Goal: Browse casually: Explore the website without a specific task or goal

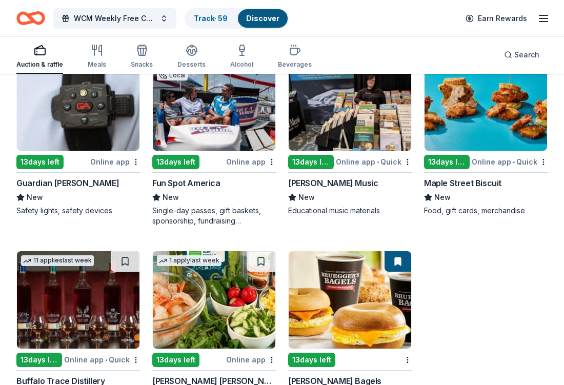
scroll to position [533, 0]
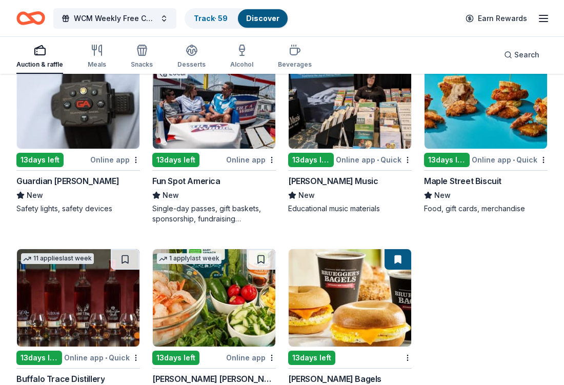
click at [465, 180] on div "Maple Street Biscuit" at bounding box center [462, 181] width 77 height 12
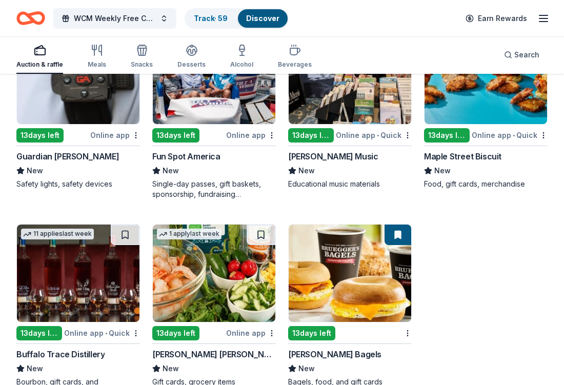
scroll to position [591, 0]
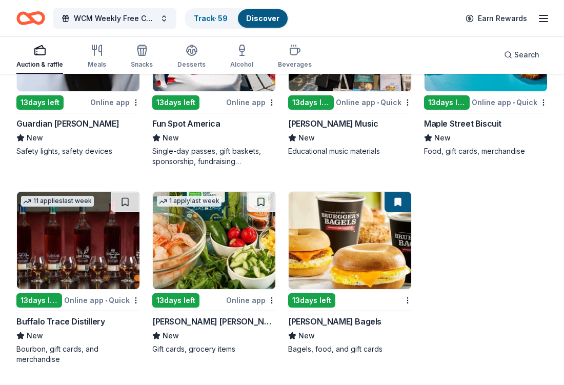
click at [340, 322] on div "[PERSON_NAME] Bagels" at bounding box center [334, 321] width 93 height 12
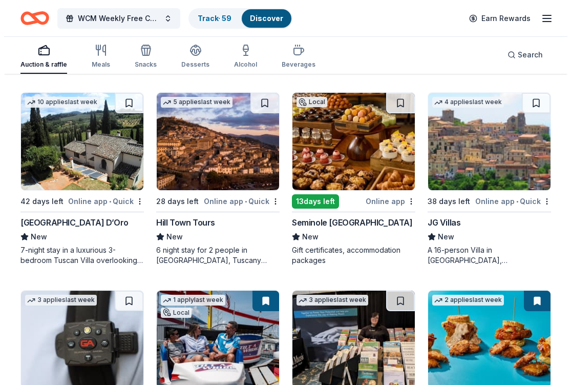
scroll to position [0, 0]
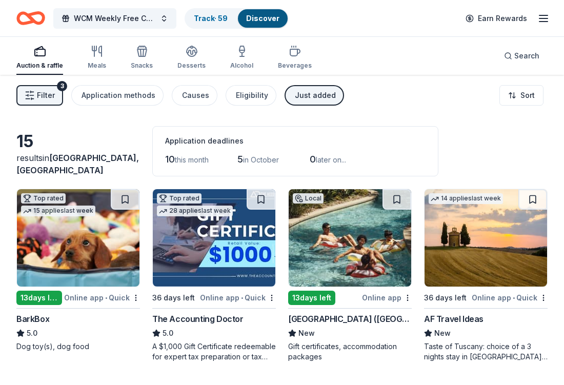
click at [308, 93] on div "Just added" at bounding box center [315, 95] width 41 height 12
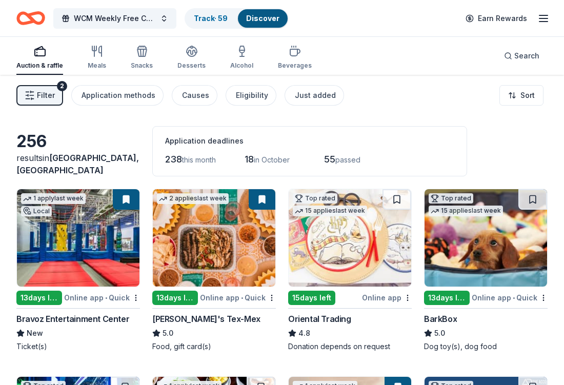
click at [44, 93] on span "Filter" at bounding box center [46, 95] width 18 height 12
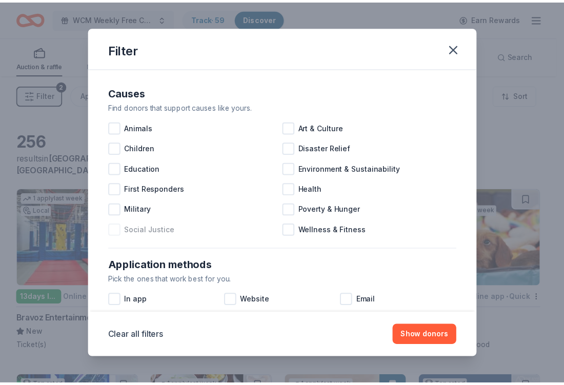
scroll to position [430, 0]
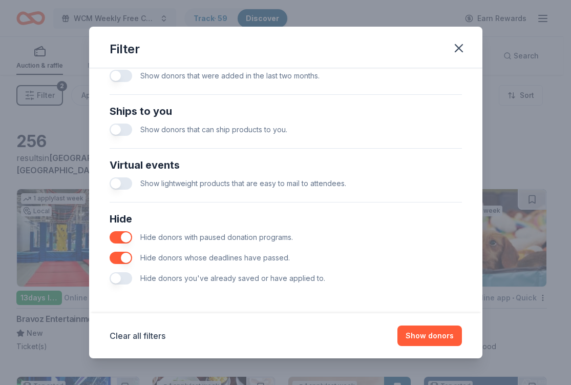
click at [127, 279] on button "button" at bounding box center [121, 278] width 23 height 12
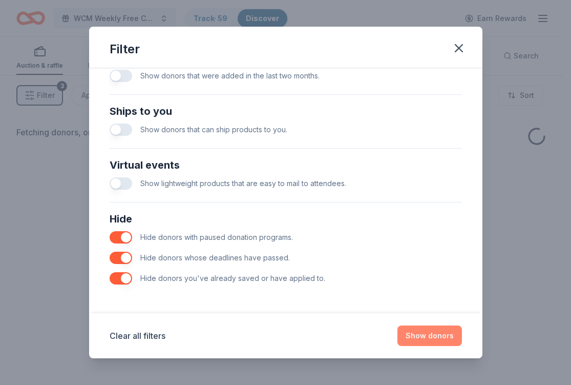
drag, startPoint x: 425, startPoint y: 336, endPoint x: 423, endPoint y: 327, distance: 9.1
click at [426, 334] on button "Show donors" at bounding box center [430, 335] width 65 height 20
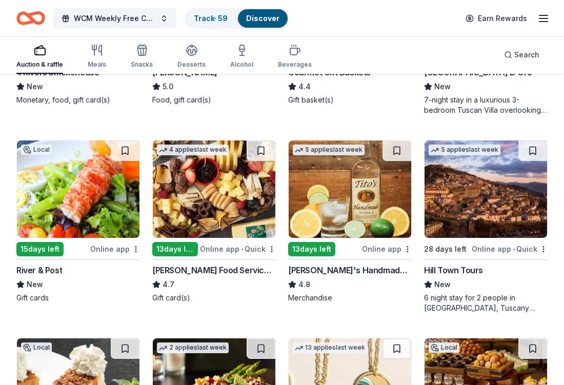
scroll to position [1029, 0]
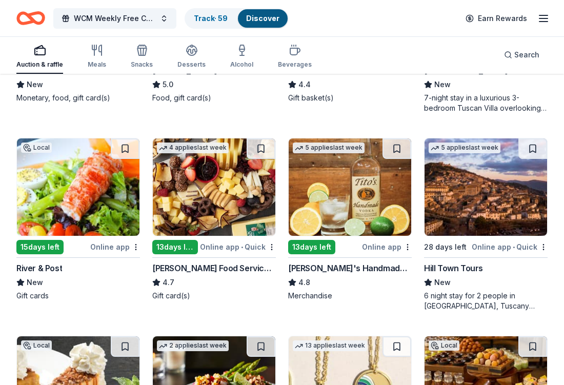
click at [220, 269] on div "[PERSON_NAME] Food Service Store" at bounding box center [213, 268] width 123 height 12
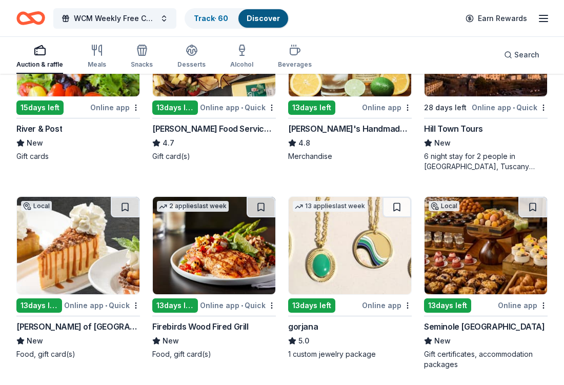
scroll to position [1332, 0]
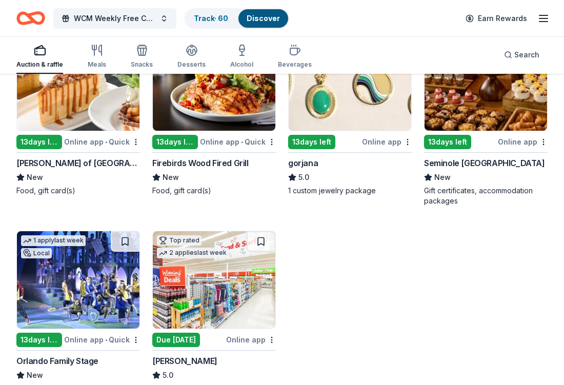
click at [89, 160] on div "[PERSON_NAME] of [GEOGRAPHIC_DATA]" at bounding box center [77, 163] width 123 height 12
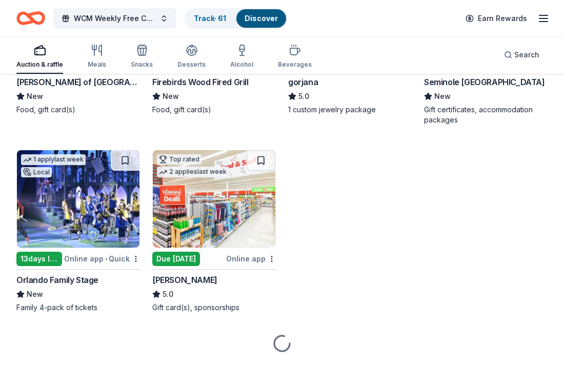
scroll to position [1423, 0]
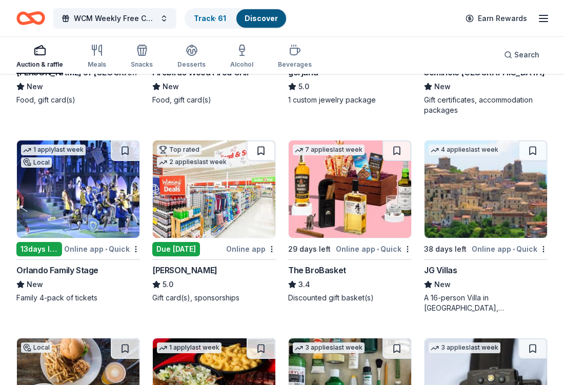
click at [261, 150] on button at bounding box center [260, 150] width 29 height 20
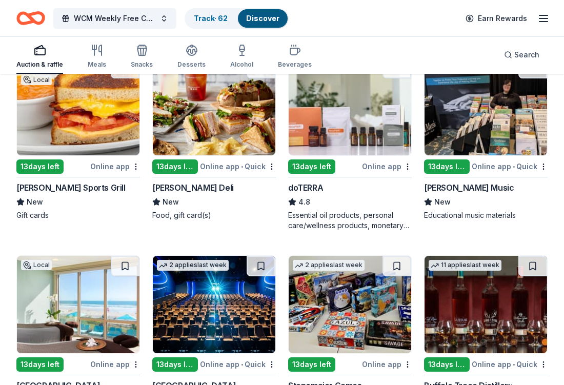
scroll to position [1886, 0]
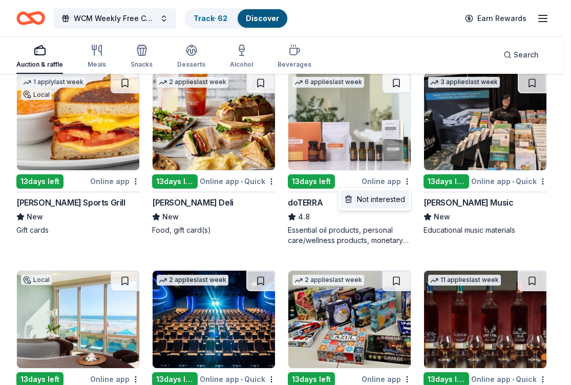
click at [385, 205] on div "Not interested" at bounding box center [375, 199] width 69 height 18
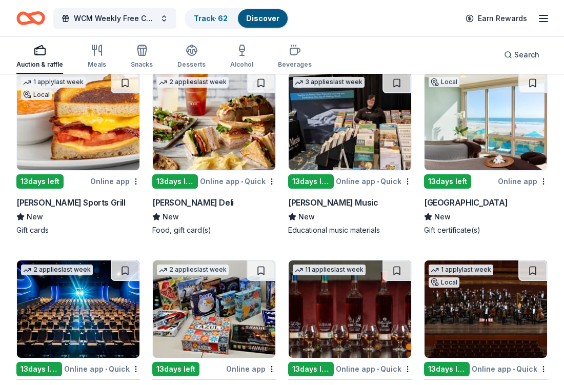
click at [495, 207] on div "[GEOGRAPHIC_DATA]" at bounding box center [466, 202] width 84 height 12
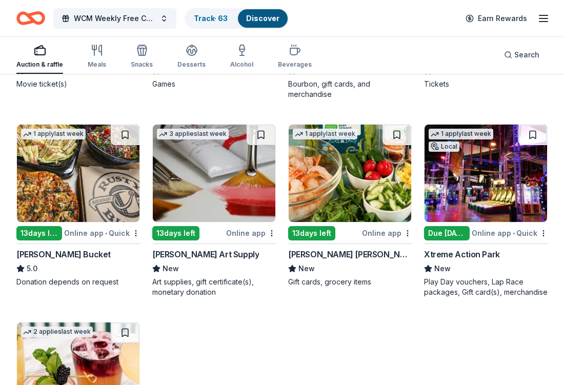
scroll to position [2222, 0]
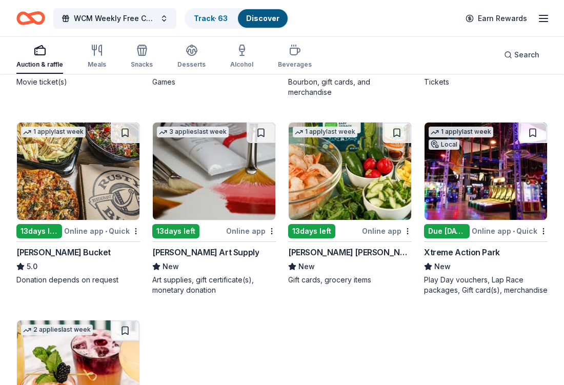
click at [39, 244] on div "1 apply last week 13 days left Online app • Quick [PERSON_NAME] Bucket 5.0 Dona…" at bounding box center [77, 203] width 123 height 163
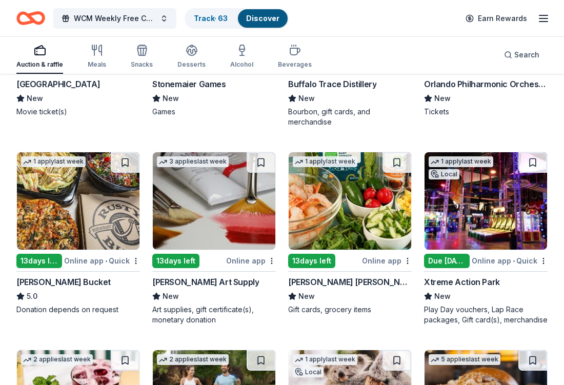
scroll to position [2197, 0]
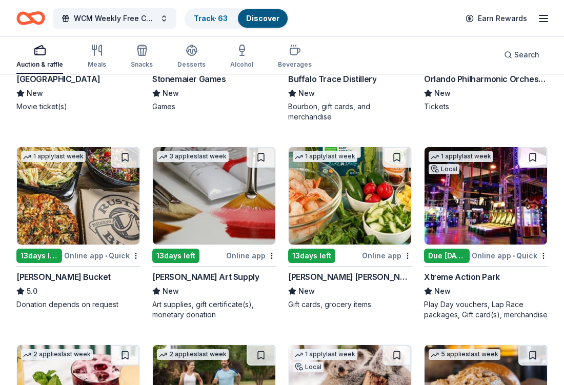
click at [437, 272] on div "Xtreme Action Park" at bounding box center [462, 277] width 76 height 12
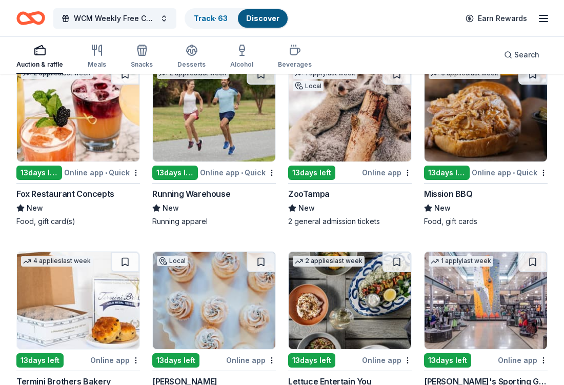
scroll to position [2476, 0]
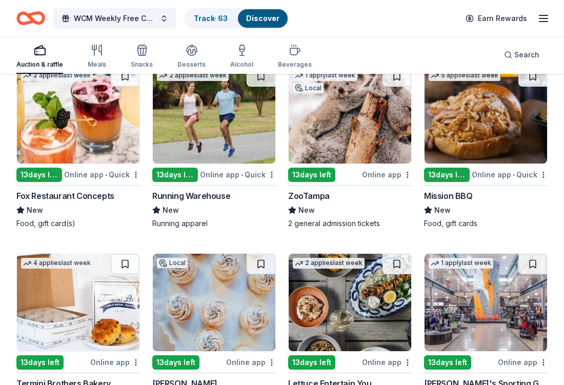
click at [166, 173] on div "13 days left" at bounding box center [175, 175] width 46 height 14
click at [315, 199] on div "ZooTampa" at bounding box center [309, 196] width 42 height 12
click at [393, 82] on button at bounding box center [396, 76] width 29 height 20
click at [452, 195] on div "Mission BBQ" at bounding box center [448, 196] width 49 height 12
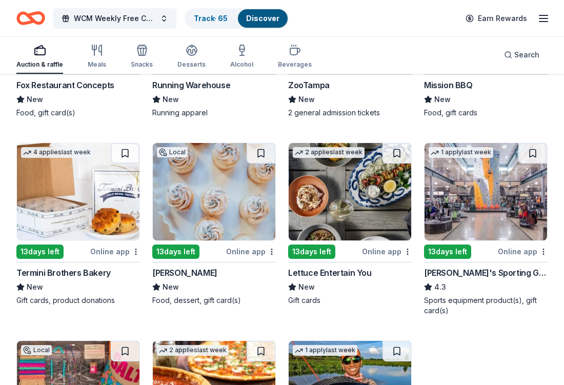
scroll to position [2588, 0]
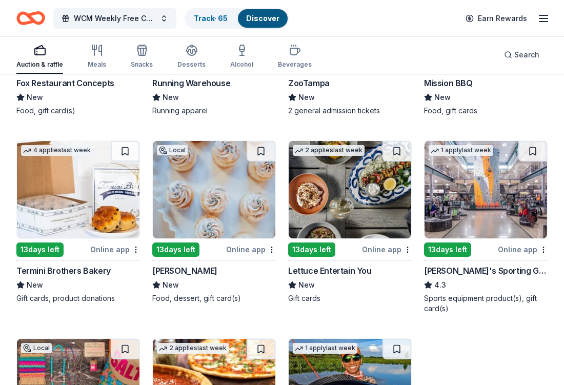
click at [92, 267] on div "Termini Brothers Bakery" at bounding box center [63, 270] width 94 height 12
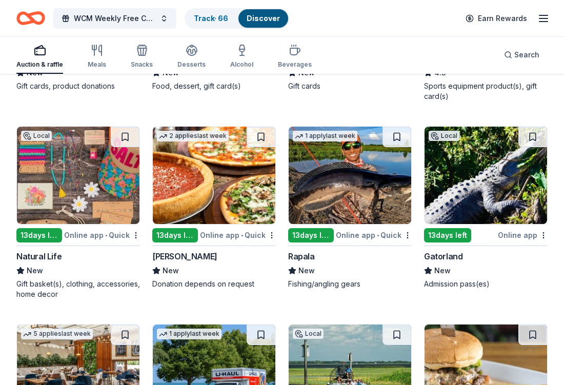
scroll to position [2824, 0]
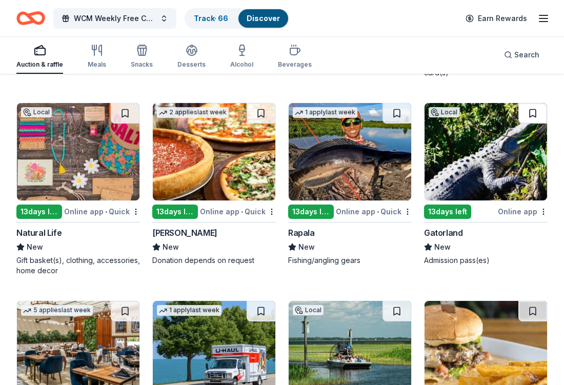
click at [527, 112] on button at bounding box center [532, 113] width 29 height 20
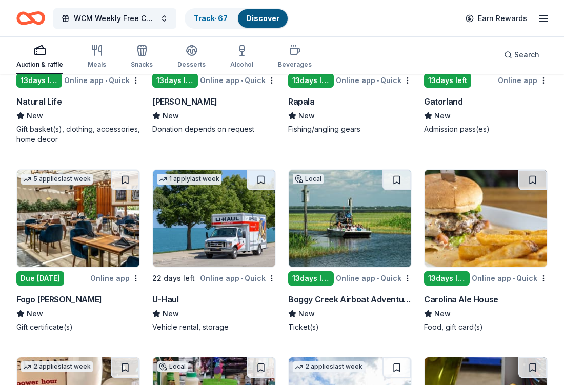
scroll to position [3012, 0]
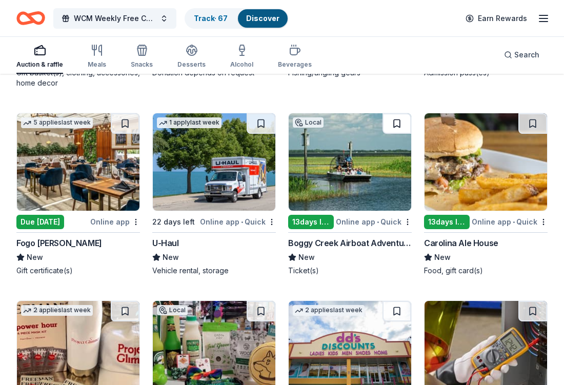
click at [393, 121] on button at bounding box center [396, 123] width 29 height 20
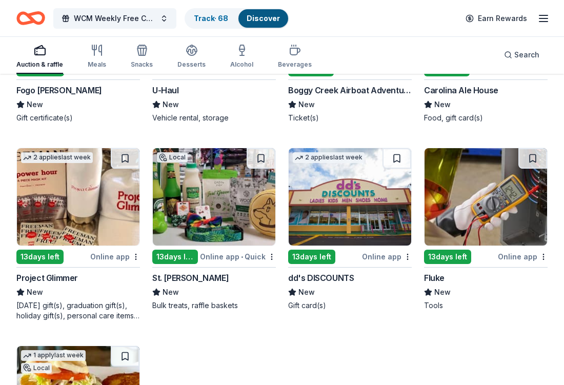
scroll to position [3166, 0]
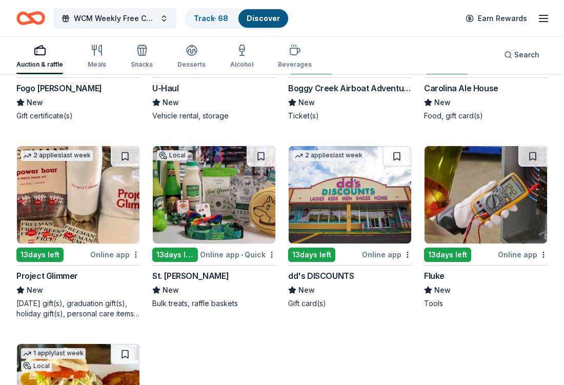
click at [57, 86] on div "Fogo [PERSON_NAME]" at bounding box center [59, 88] width 86 height 12
click at [393, 156] on button at bounding box center [396, 156] width 29 height 20
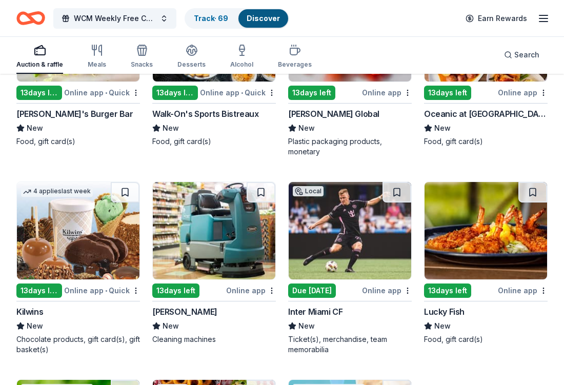
scroll to position [3541, 0]
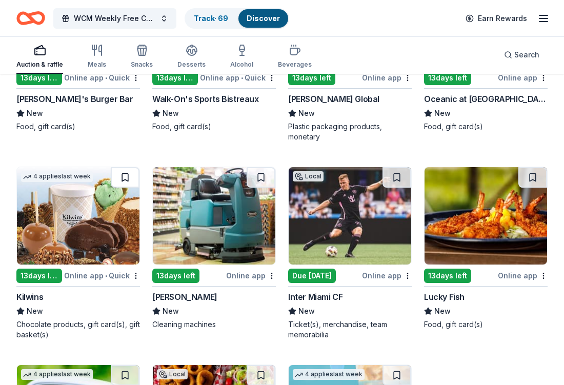
click at [126, 171] on button at bounding box center [125, 177] width 29 height 20
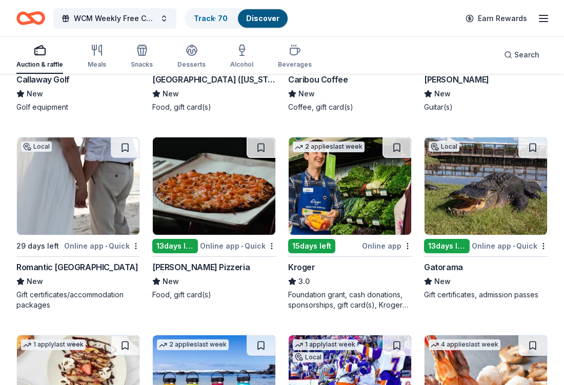
scroll to position [3969, 0]
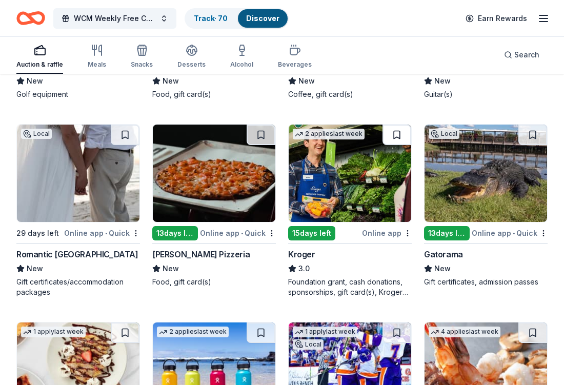
click at [398, 132] on button at bounding box center [396, 135] width 29 height 20
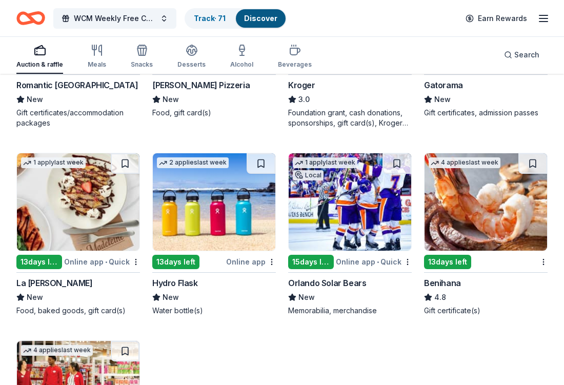
scroll to position [4145, 0]
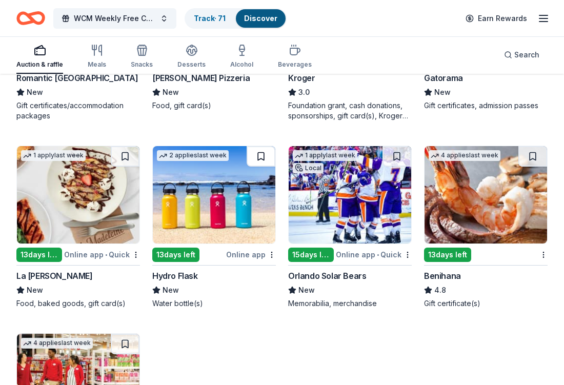
click at [266, 158] on button at bounding box center [260, 156] width 29 height 20
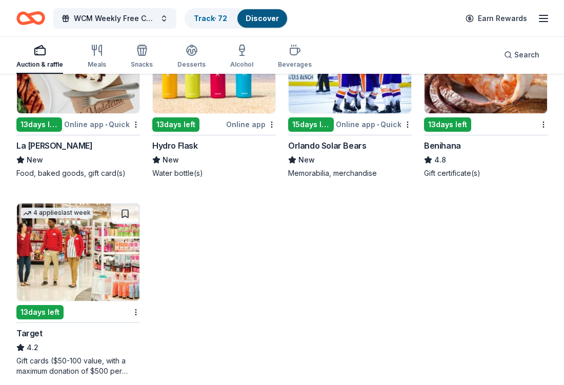
scroll to position [4327, 0]
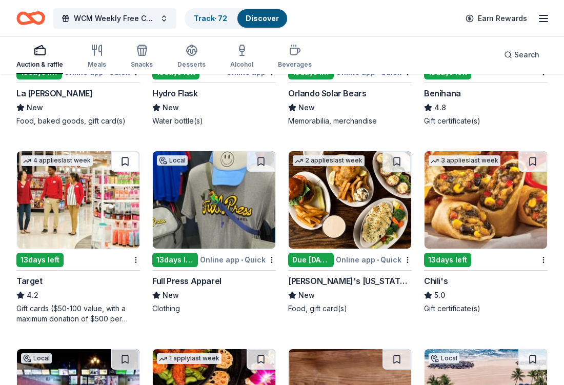
click at [127, 161] on button at bounding box center [125, 161] width 29 height 20
click at [259, 165] on button at bounding box center [260, 161] width 29 height 20
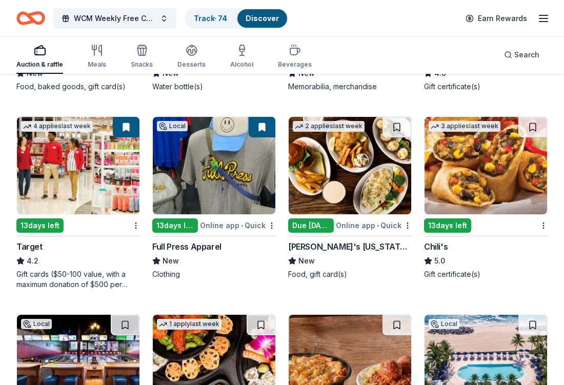
scroll to position [4380, 0]
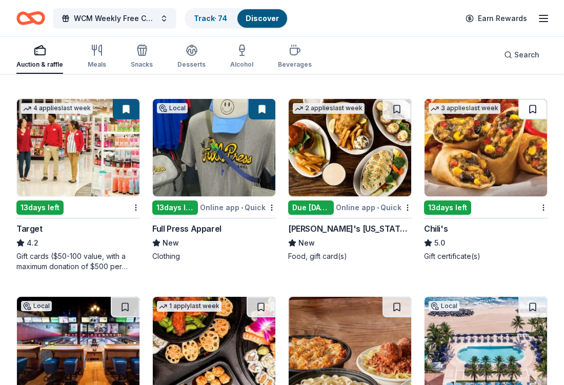
click at [530, 113] on button at bounding box center [532, 109] width 29 height 20
click at [395, 108] on button at bounding box center [396, 109] width 29 height 20
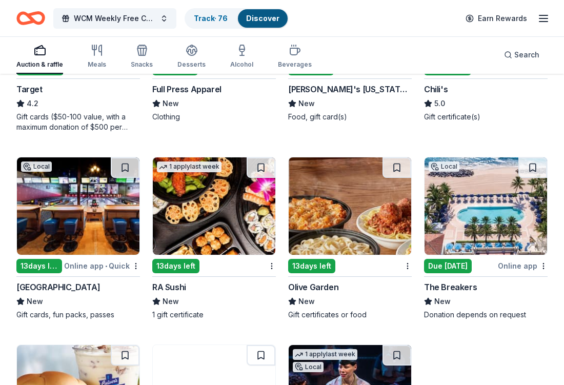
scroll to position [4587, 0]
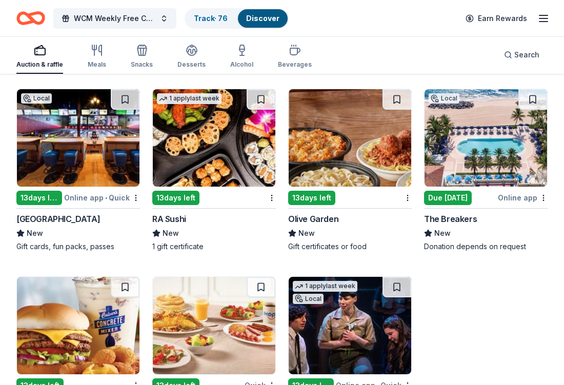
click at [71, 220] on div "[GEOGRAPHIC_DATA]" at bounding box center [58, 219] width 84 height 12
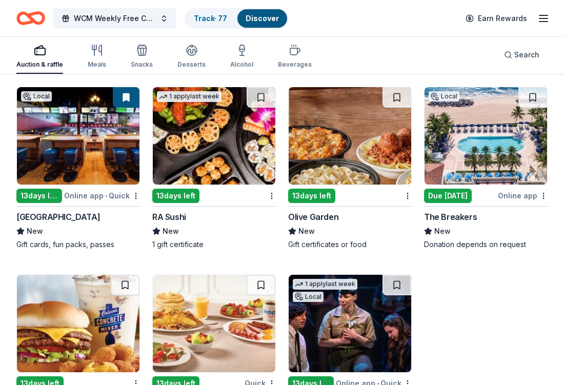
scroll to position [4591, 0]
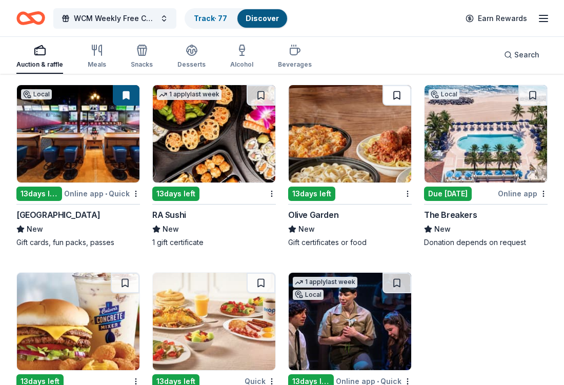
click at [402, 92] on button at bounding box center [396, 95] width 29 height 20
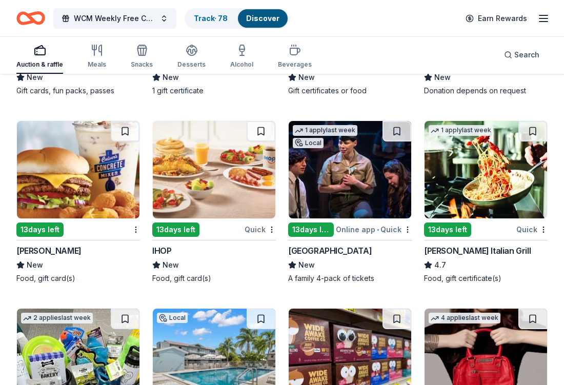
scroll to position [4784, 0]
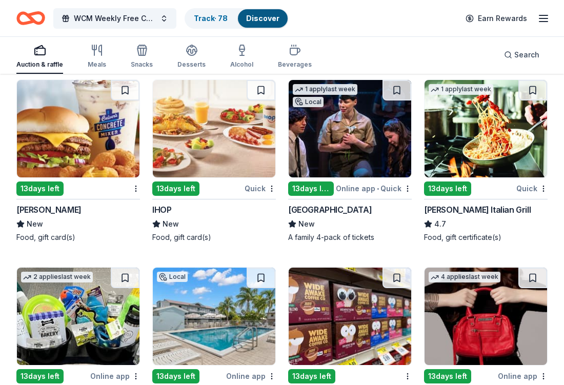
click at [27, 213] on div "[PERSON_NAME]" at bounding box center [48, 209] width 65 height 12
click at [168, 209] on div "IHOP" at bounding box center [161, 209] width 19 height 12
click at [127, 88] on button at bounding box center [125, 90] width 29 height 20
click at [265, 92] on button at bounding box center [260, 90] width 29 height 20
click at [535, 88] on button at bounding box center [532, 90] width 29 height 20
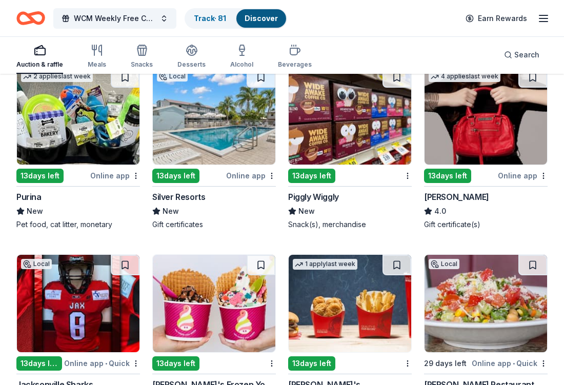
scroll to position [4975, 0]
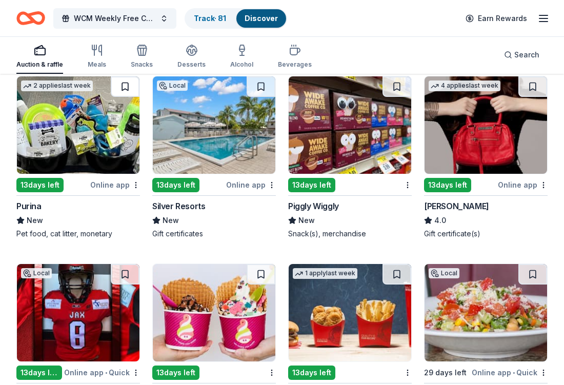
click at [128, 84] on button at bounding box center [125, 86] width 29 height 20
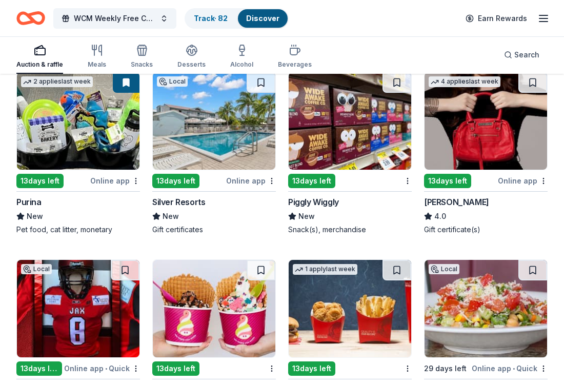
scroll to position [4981, 0]
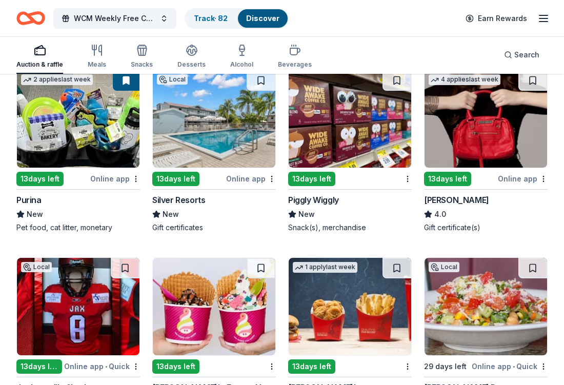
click at [535, 82] on button at bounding box center [532, 80] width 29 height 20
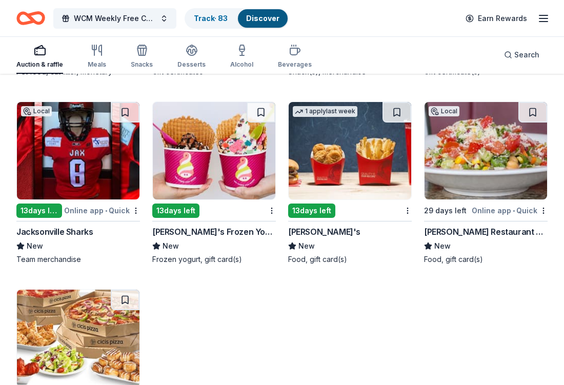
scroll to position [5122, 0]
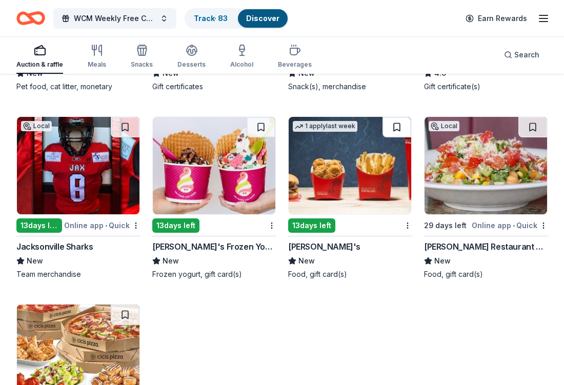
click at [392, 134] on button at bounding box center [396, 127] width 29 height 20
click at [265, 125] on button at bounding box center [260, 127] width 29 height 20
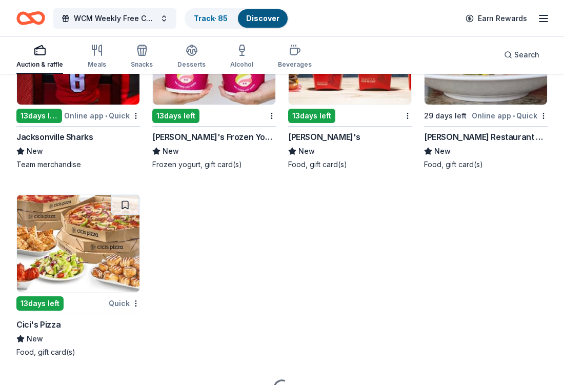
scroll to position [5273, 0]
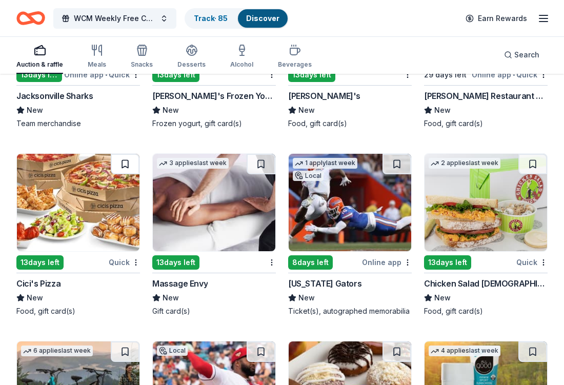
click at [133, 167] on button at bounding box center [125, 164] width 29 height 20
click at [263, 161] on button at bounding box center [260, 164] width 29 height 20
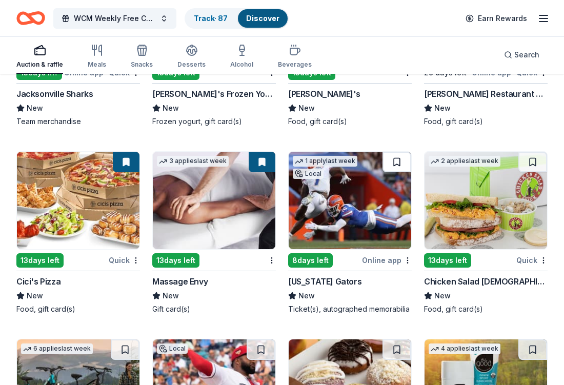
click at [396, 167] on button at bounding box center [396, 162] width 29 height 20
click at [301, 285] on div "[US_STATE] Gators" at bounding box center [324, 281] width 73 height 12
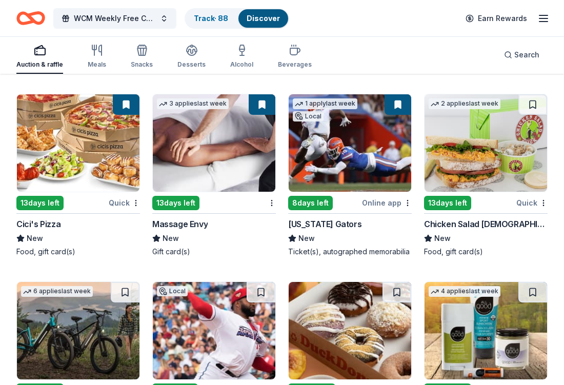
scroll to position [5334, 0]
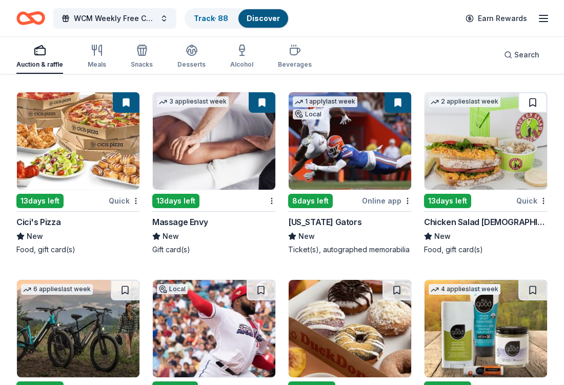
click at [537, 106] on button at bounding box center [532, 102] width 29 height 20
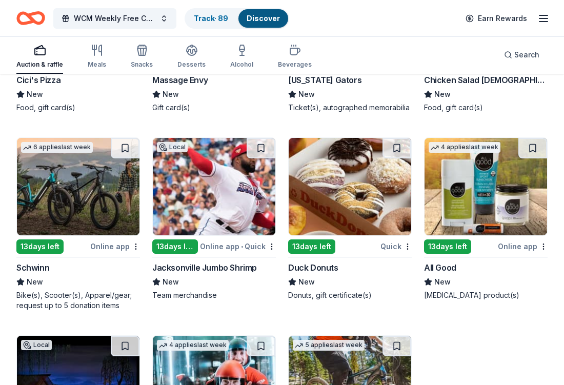
scroll to position [5544, 0]
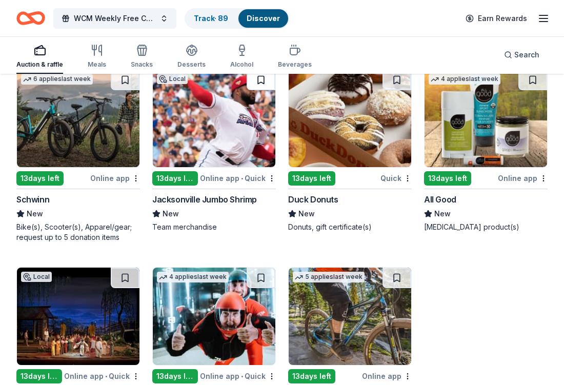
click at [265, 80] on button at bounding box center [260, 80] width 29 height 20
click at [538, 83] on button at bounding box center [532, 80] width 29 height 20
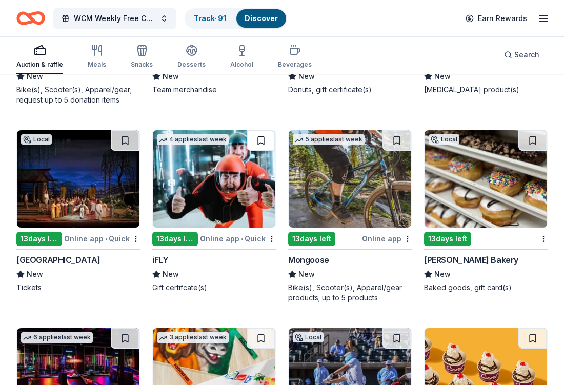
click at [259, 142] on button at bounding box center [260, 140] width 29 height 20
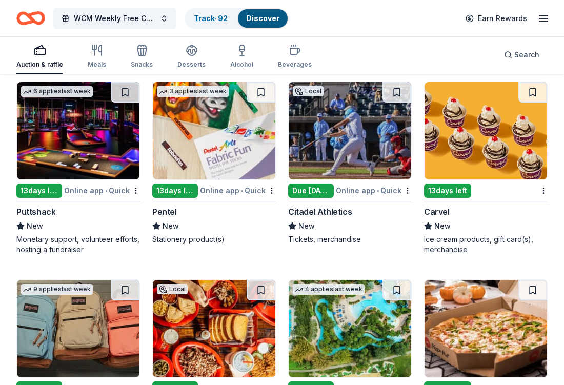
scroll to position [5942, 0]
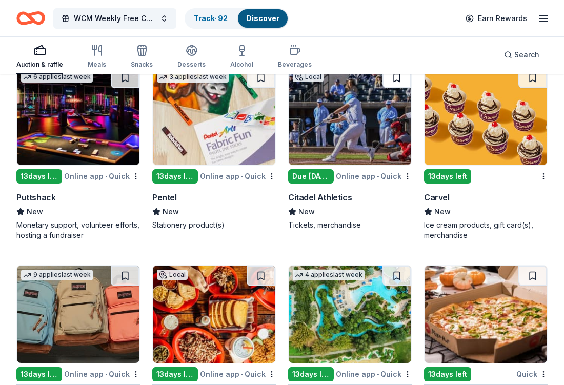
click at [398, 81] on button at bounding box center [396, 78] width 29 height 20
click at [530, 77] on button at bounding box center [532, 78] width 29 height 20
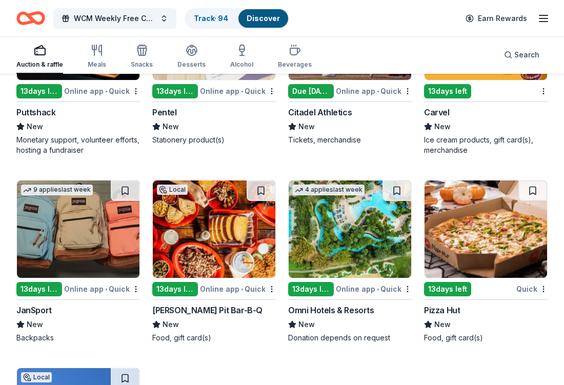
scroll to position [6091, 0]
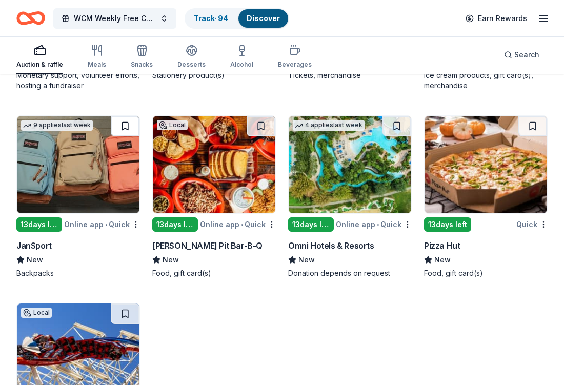
click at [126, 133] on button at bounding box center [125, 126] width 29 height 20
click at [259, 131] on button at bounding box center [260, 126] width 29 height 20
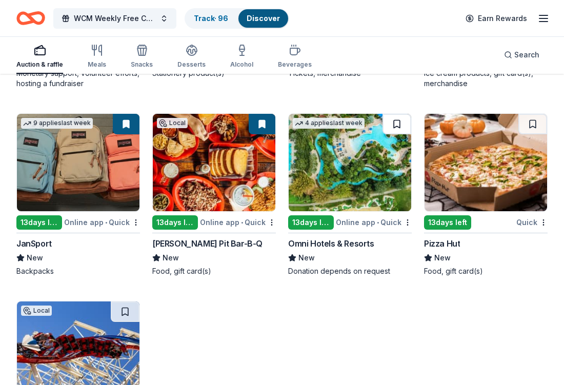
click at [400, 119] on button at bounding box center [396, 124] width 29 height 20
click at [526, 122] on button at bounding box center [532, 124] width 29 height 20
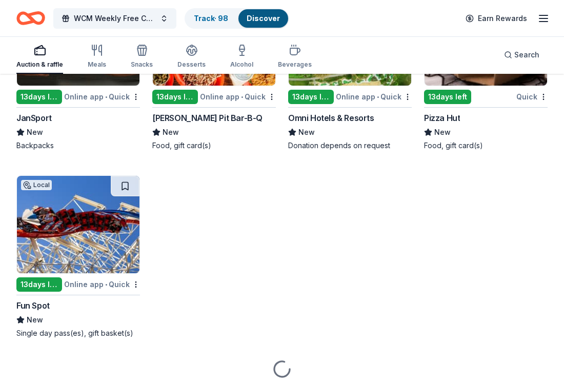
scroll to position [6254, 0]
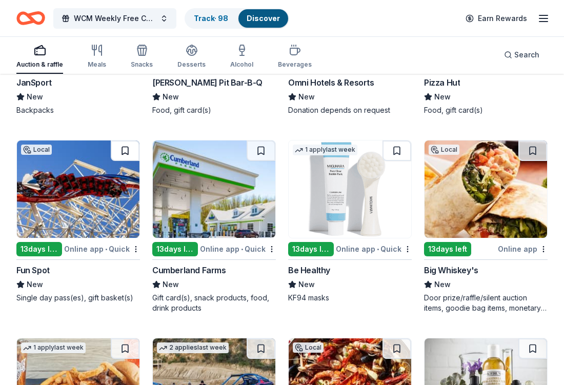
click at [119, 150] on button at bounding box center [125, 150] width 29 height 20
click at [119, 150] on button at bounding box center [126, 150] width 27 height 20
click at [264, 151] on button at bounding box center [260, 150] width 29 height 20
click at [399, 153] on button at bounding box center [396, 150] width 29 height 20
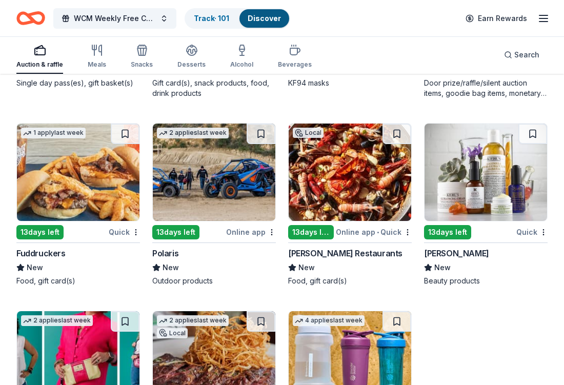
scroll to position [6490, 0]
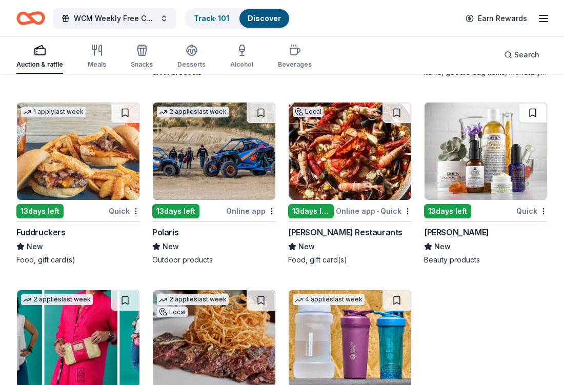
click at [531, 118] on button at bounding box center [532, 112] width 29 height 20
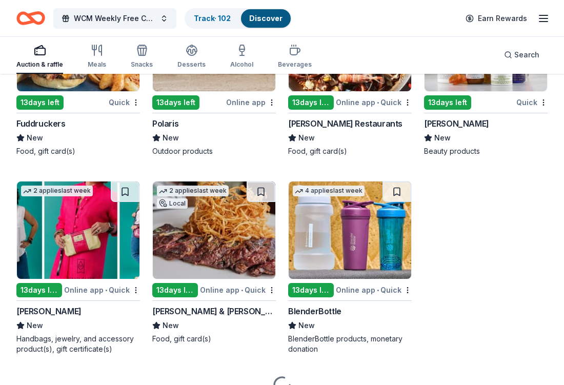
scroll to position [6601, 0]
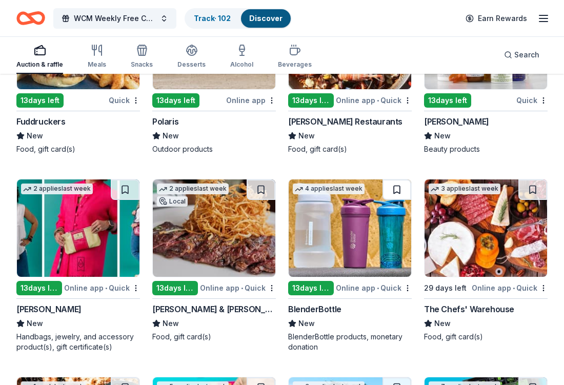
click at [400, 189] on button at bounding box center [396, 189] width 29 height 20
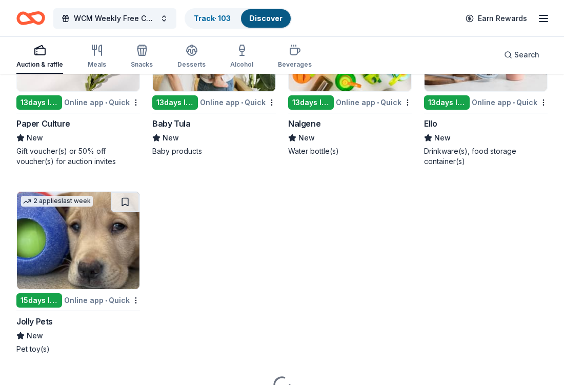
scroll to position [7105, 0]
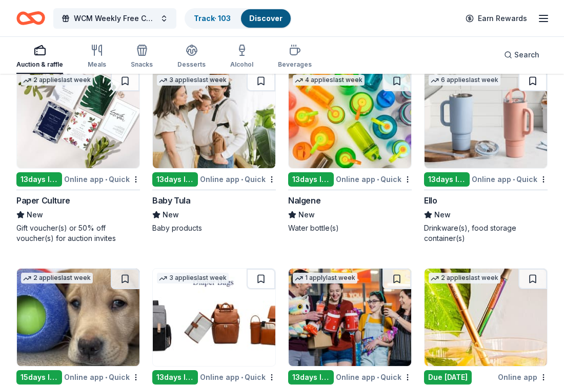
click at [542, 82] on button at bounding box center [532, 81] width 29 height 20
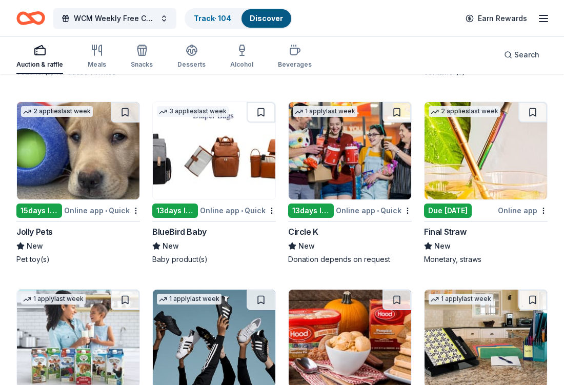
scroll to position [7234, 0]
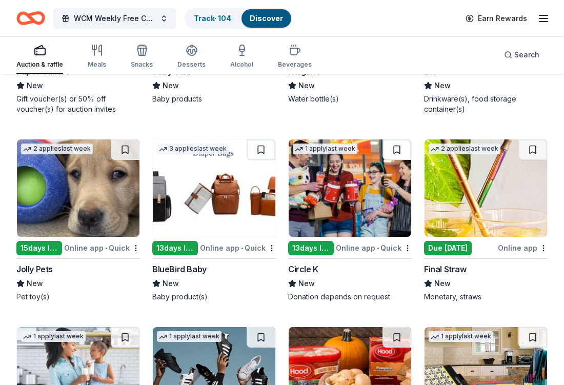
click at [403, 148] on button at bounding box center [396, 149] width 29 height 20
click at [536, 146] on button at bounding box center [532, 149] width 29 height 20
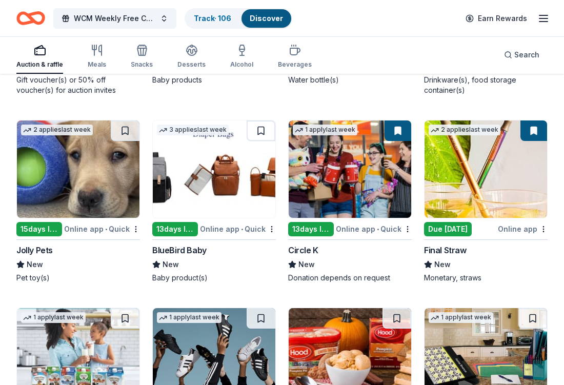
scroll to position [7369, 0]
